Goal: Task Accomplishment & Management: Manage account settings

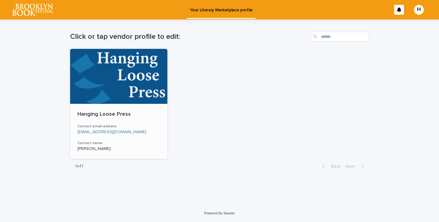
click at [134, 75] on div at bounding box center [118, 76] width 97 height 55
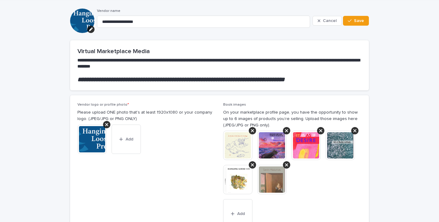
scroll to position [22, 0]
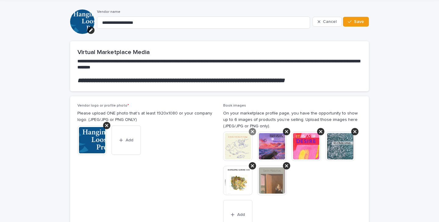
click at [251, 131] on icon at bounding box center [252, 131] width 3 height 5
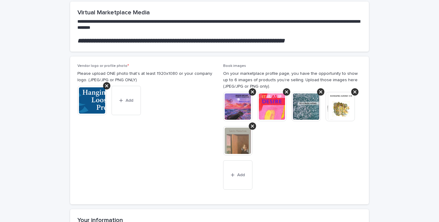
scroll to position [68, 0]
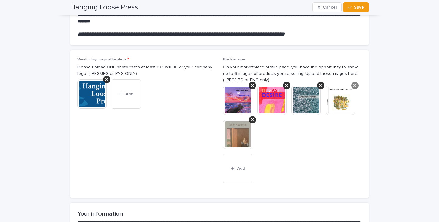
click at [354, 85] on icon at bounding box center [354, 85] width 3 height 5
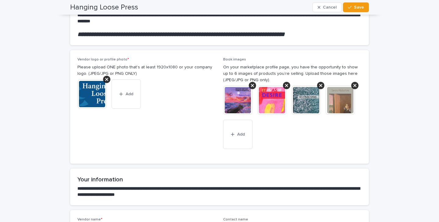
click at [354, 85] on icon at bounding box center [354, 85] width 3 height 5
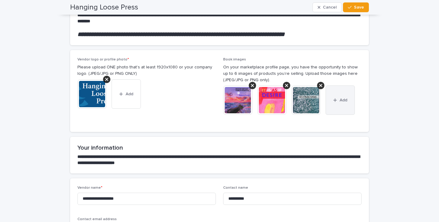
click at [335, 99] on icon "button" at bounding box center [335, 100] width 4 height 4
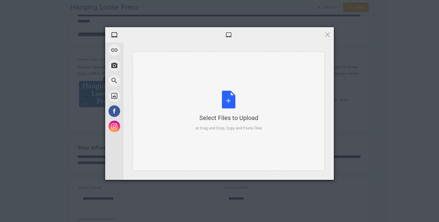
click at [227, 100] on div "Select Files to Upload or Drag and Drop, Copy and Paste Files" at bounding box center [228, 111] width 67 height 41
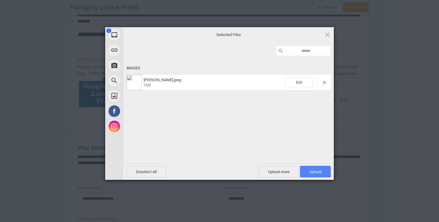
click at [312, 172] on span "Upload 1" at bounding box center [315, 171] width 12 height 5
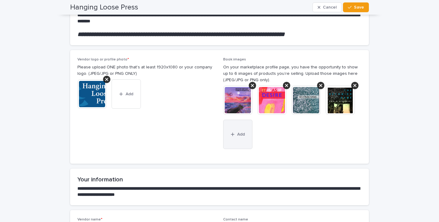
click at [236, 133] on div "button" at bounding box center [234, 134] width 6 height 4
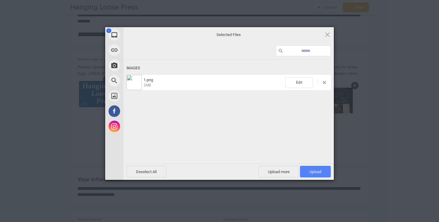
click at [314, 172] on span "Upload 1" at bounding box center [315, 171] width 12 height 5
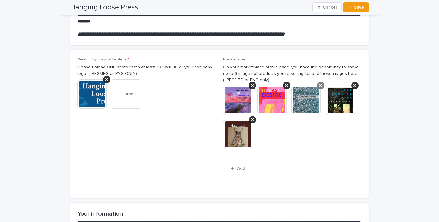
click at [320, 85] on icon at bounding box center [320, 85] width 3 height 3
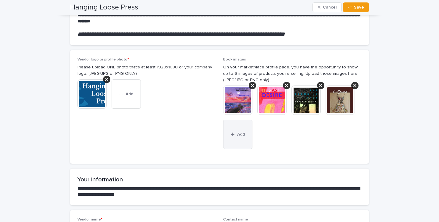
click at [234, 133] on icon "button" at bounding box center [233, 134] width 4 height 4
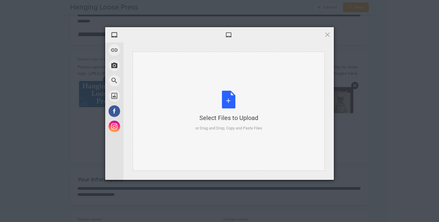
click at [229, 103] on div "Select Files to Upload or Drag and Drop, Copy and Paste Files" at bounding box center [228, 111] width 67 height 41
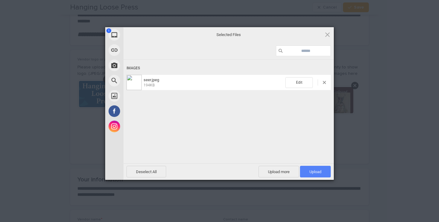
click at [311, 173] on span "Upload 1" at bounding box center [315, 171] width 12 height 5
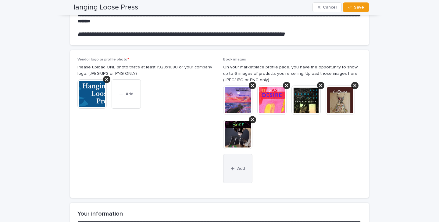
click at [240, 169] on span "Add" at bounding box center [241, 168] width 8 height 4
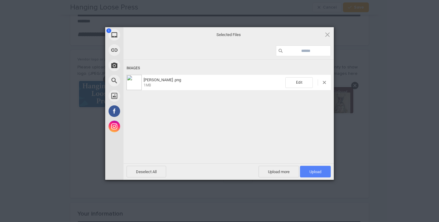
click at [316, 172] on span "Upload 1" at bounding box center [315, 171] width 12 height 5
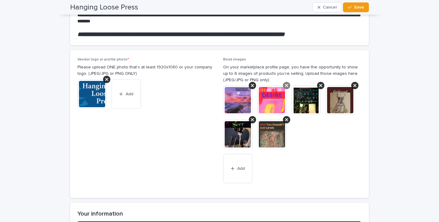
click at [286, 86] on icon at bounding box center [286, 85] width 3 height 3
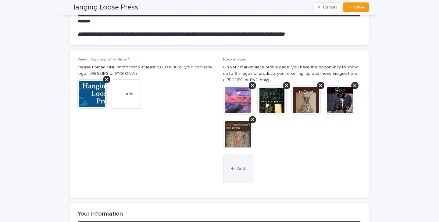
click at [232, 166] on button "Add" at bounding box center [237, 168] width 29 height 29
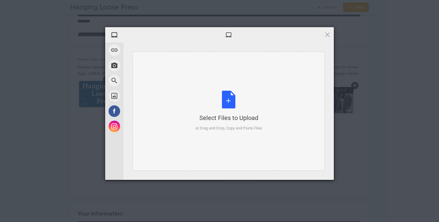
click at [228, 101] on div "Select Files to Upload or Drag and Drop, Copy and Paste Files" at bounding box center [228, 111] width 67 height 41
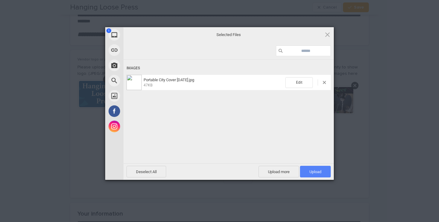
click at [313, 172] on span "Upload 1" at bounding box center [315, 171] width 12 height 5
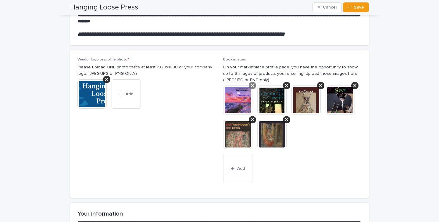
click at [254, 84] on icon at bounding box center [252, 85] width 3 height 3
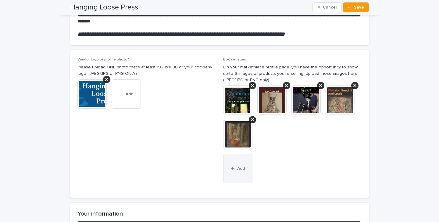
click at [238, 166] on button "Add" at bounding box center [237, 168] width 29 height 29
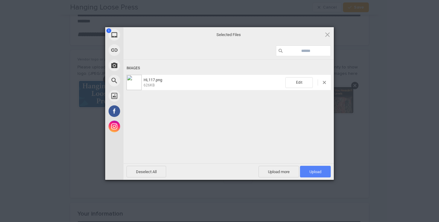
click at [315, 170] on span "Upload 1" at bounding box center [315, 171] width 12 height 5
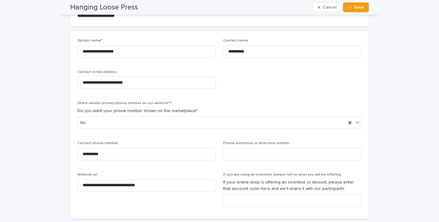
scroll to position [283, 0]
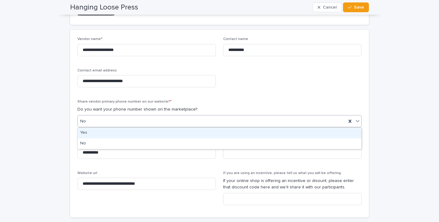
click at [357, 121] on icon at bounding box center [358, 121] width 4 height 2
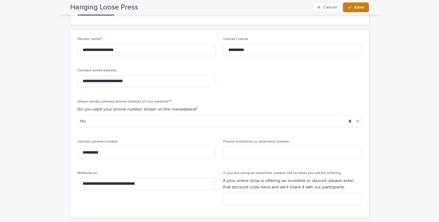
click at [356, 7] on span "Save" at bounding box center [359, 7] width 10 height 4
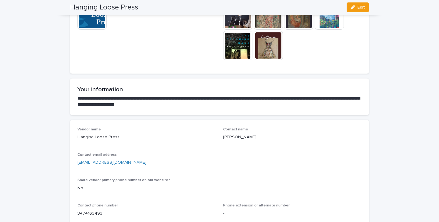
scroll to position [0, 0]
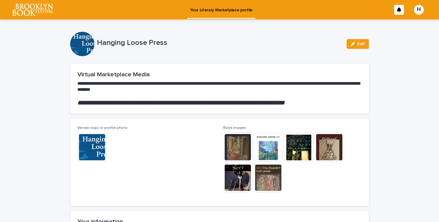
click at [417, 9] on div "H" at bounding box center [419, 10] width 10 height 10
click at [404, 25] on p "Log Out" at bounding box center [413, 26] width 38 height 10
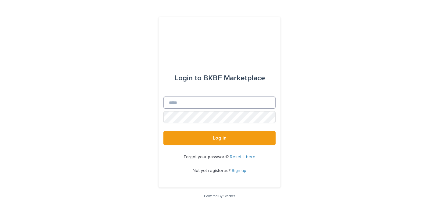
type input "**********"
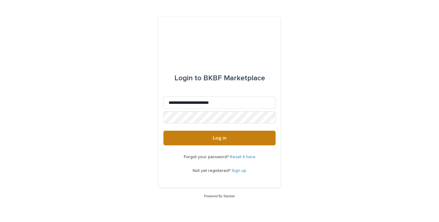
click at [208, 135] on button "Log in" at bounding box center [219, 137] width 112 height 15
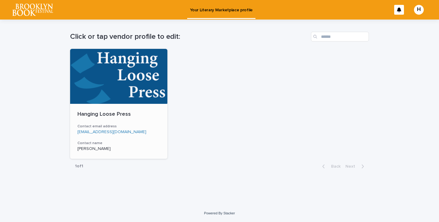
click at [123, 91] on div at bounding box center [118, 76] width 97 height 55
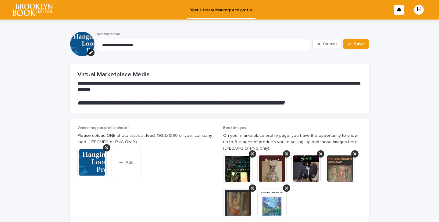
click at [418, 12] on div "H" at bounding box center [419, 10] width 10 height 10
click at [407, 25] on p "Log Out" at bounding box center [413, 26] width 38 height 10
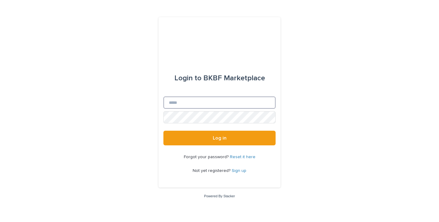
type input "**********"
